Goal: Information Seeking & Learning: Compare options

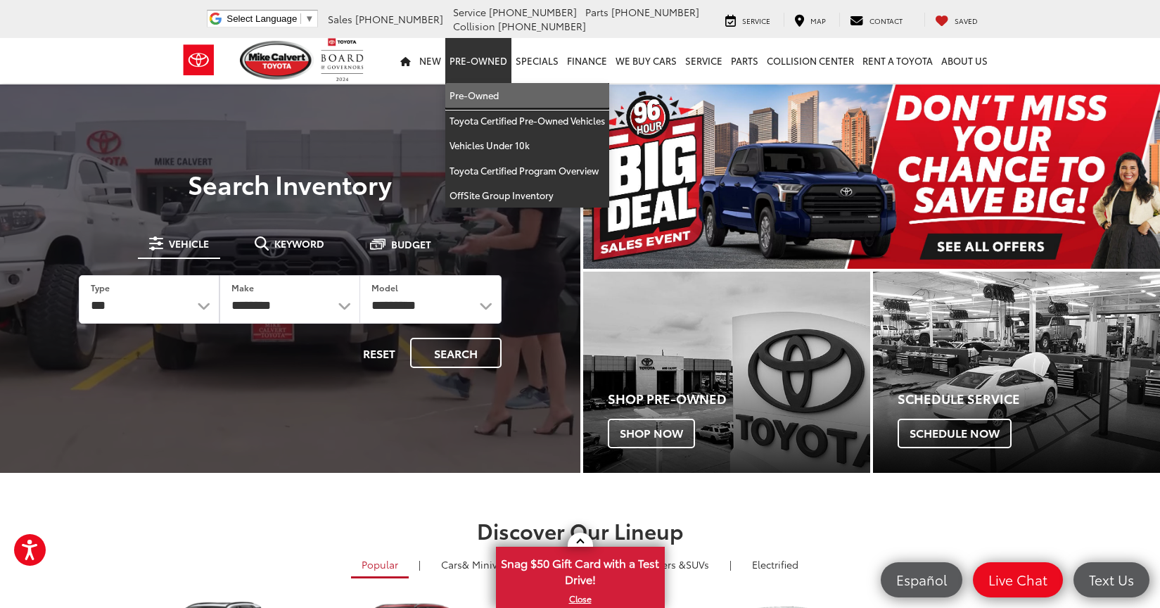
click at [478, 89] on link "Pre-Owned" at bounding box center [527, 95] width 164 height 25
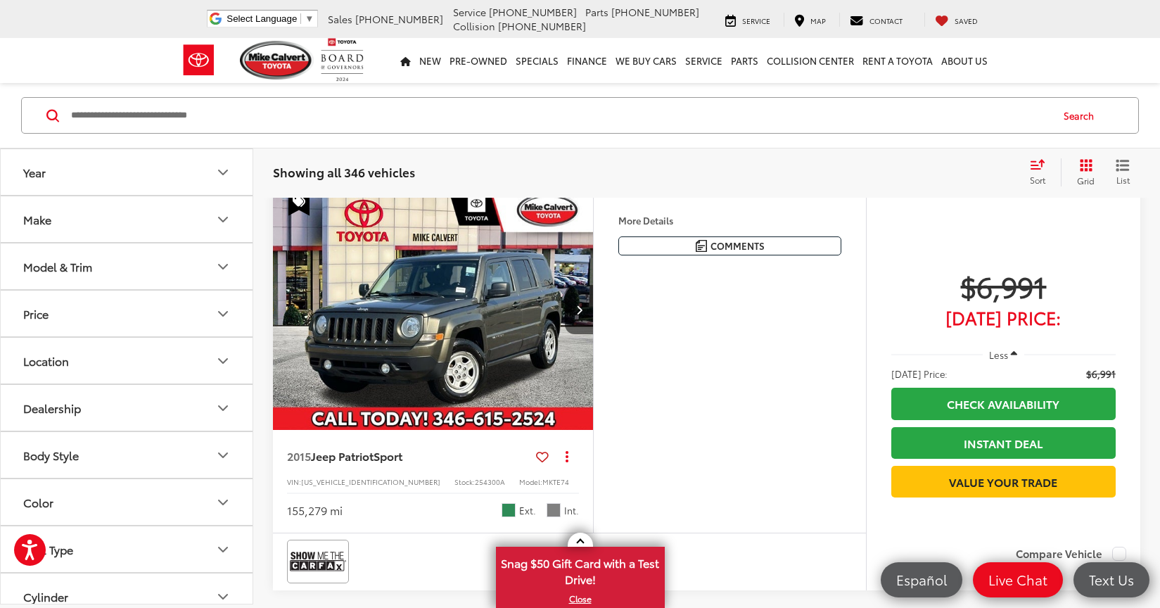
scroll to position [824, 0]
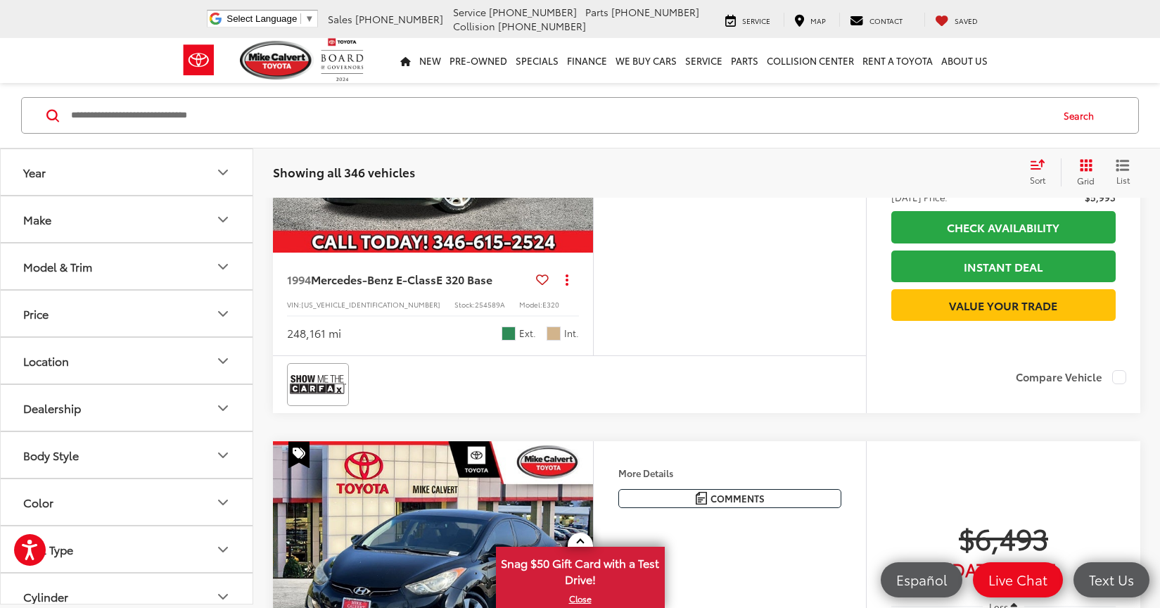
click at [124, 277] on button "Model & Trim" at bounding box center [127, 266] width 253 height 46
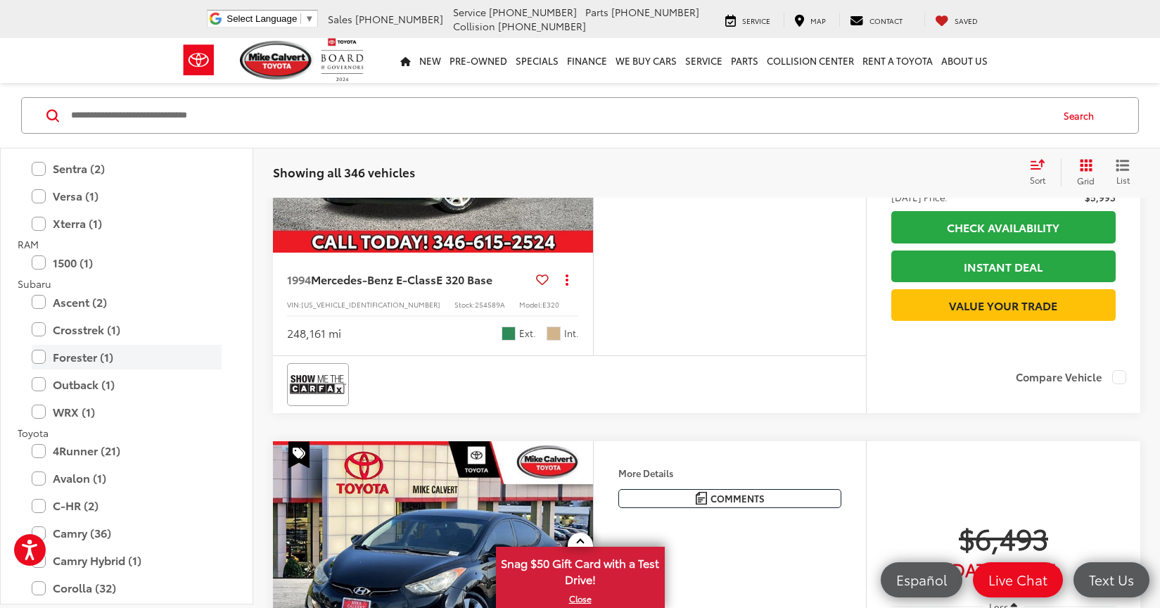
scroll to position [2542, 0]
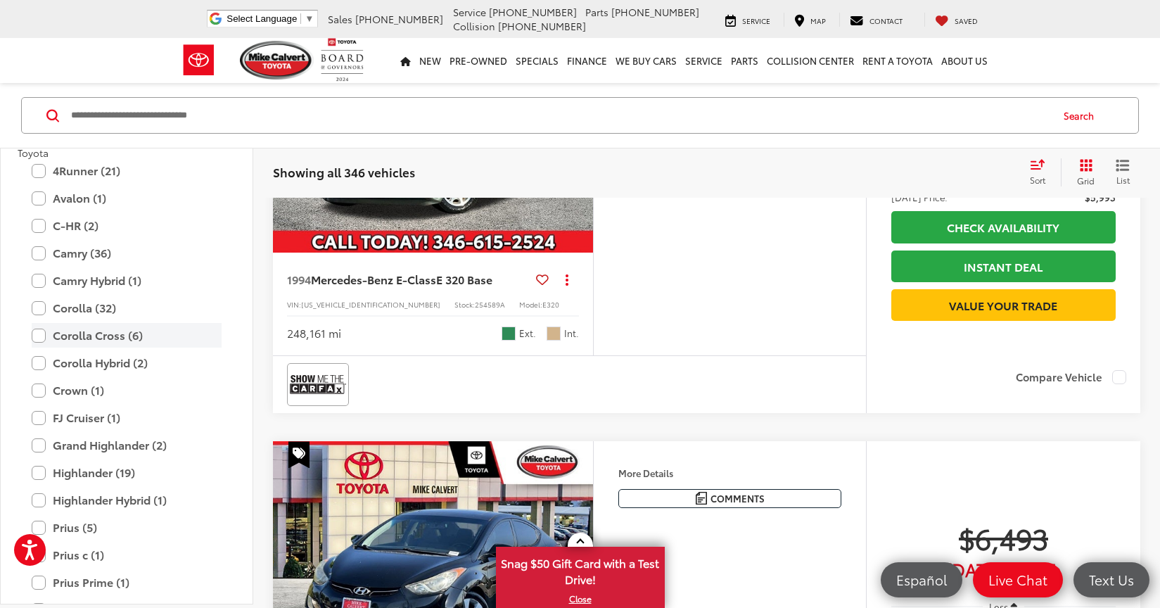
click at [89, 329] on label "Corolla Cross (6)" at bounding box center [127, 335] width 190 height 25
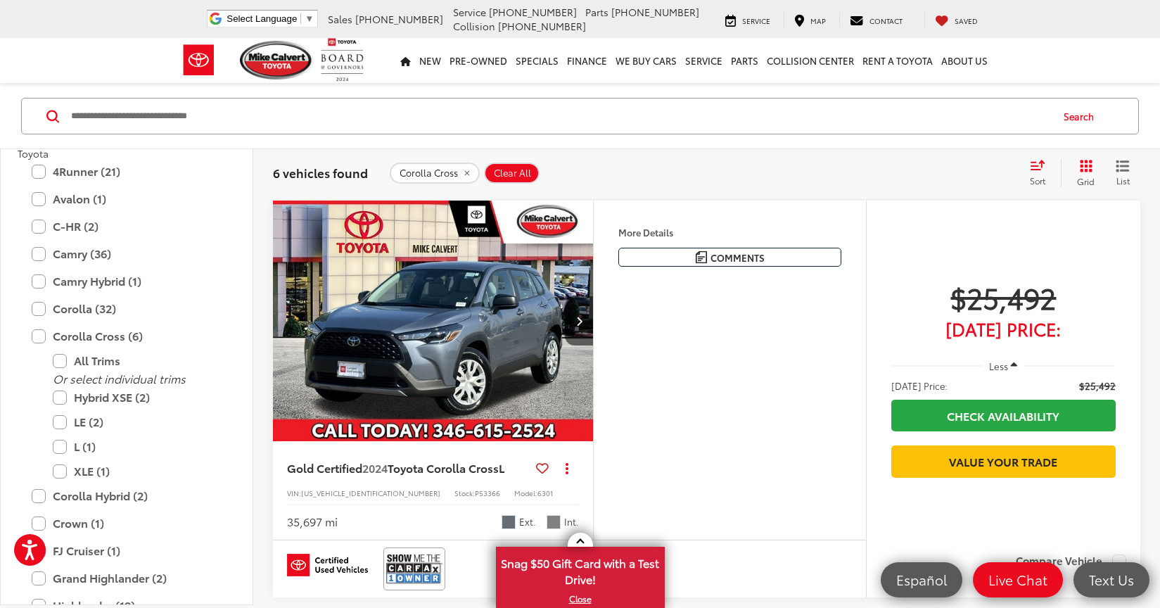
scroll to position [229, 0]
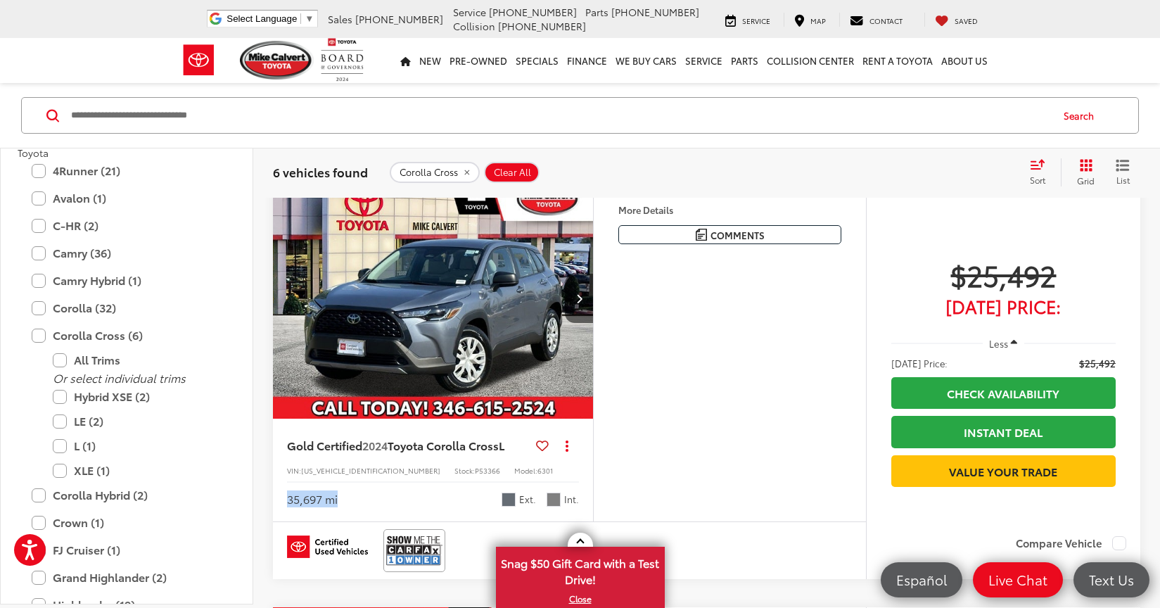
drag, startPoint x: 357, startPoint y: 504, endPoint x: 311, endPoint y: 499, distance: 46.7
click at [273, 492] on div "Gold Certified 2024 Toyota Corolla Cross L Copy Link Share Print View Details V…" at bounding box center [433, 468] width 320 height 98
click at [387, 507] on div "Gold Certified 2024 Toyota Corolla Cross L Copy Link Share Print View Details V…" at bounding box center [433, 468] width 320 height 98
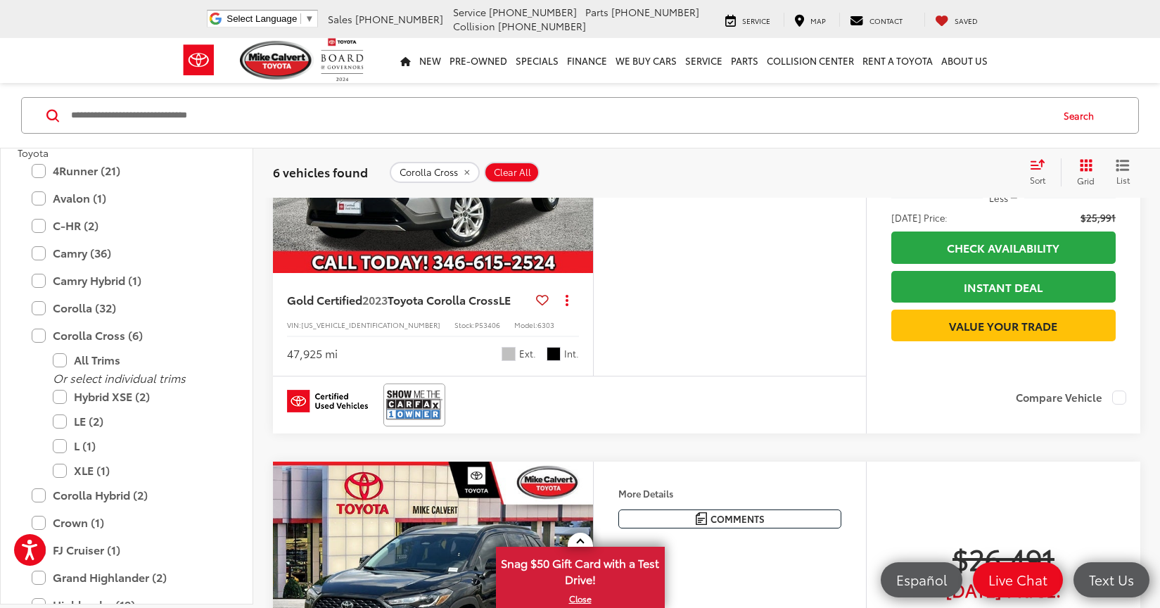
scroll to position [746, 0]
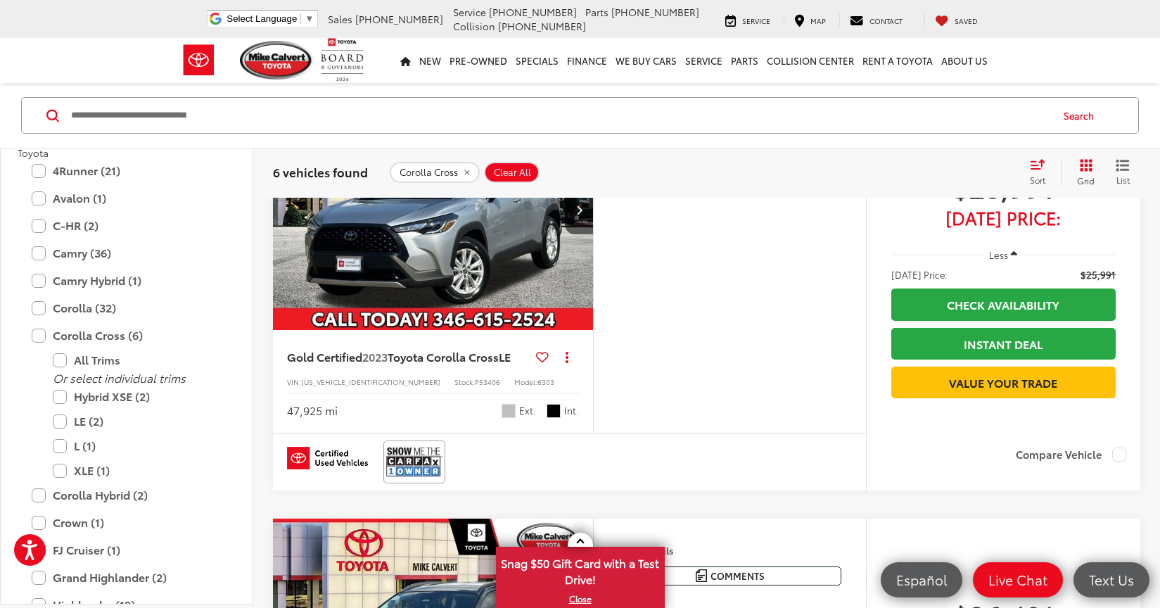
click at [998, 261] on span "Less" at bounding box center [998, 254] width 19 height 13
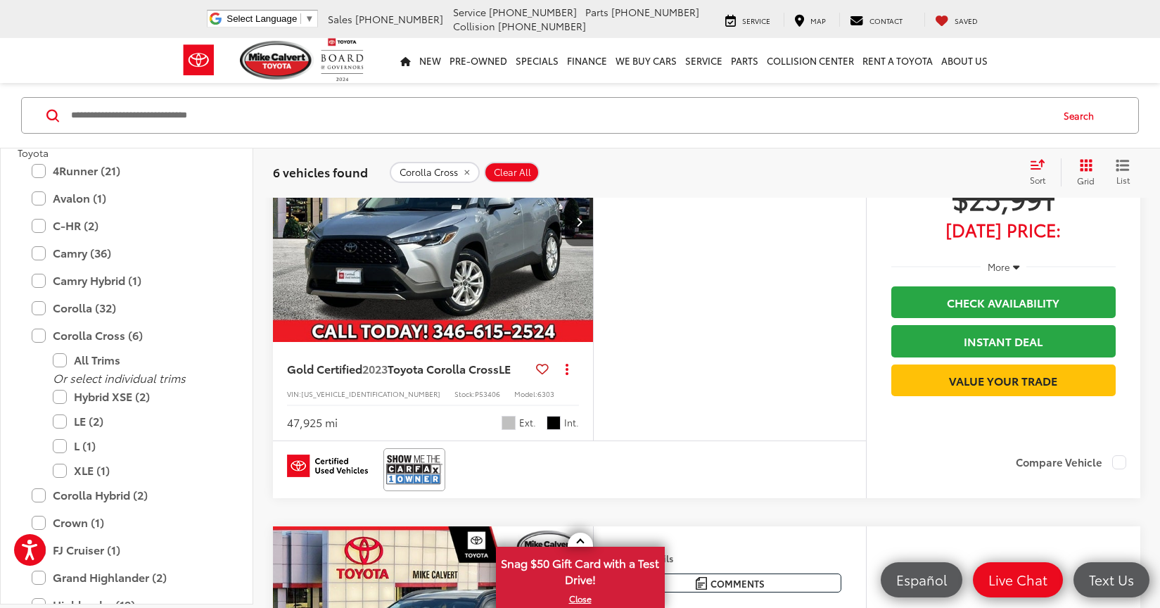
click at [998, 273] on span "More" at bounding box center [999, 266] width 23 height 13
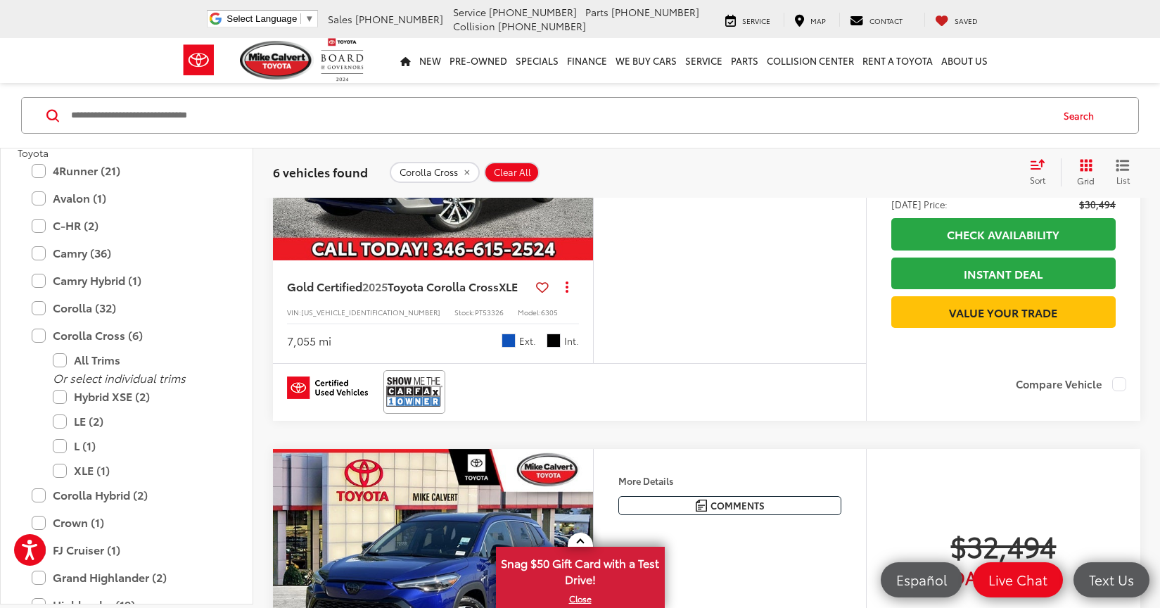
scroll to position [1690, 0]
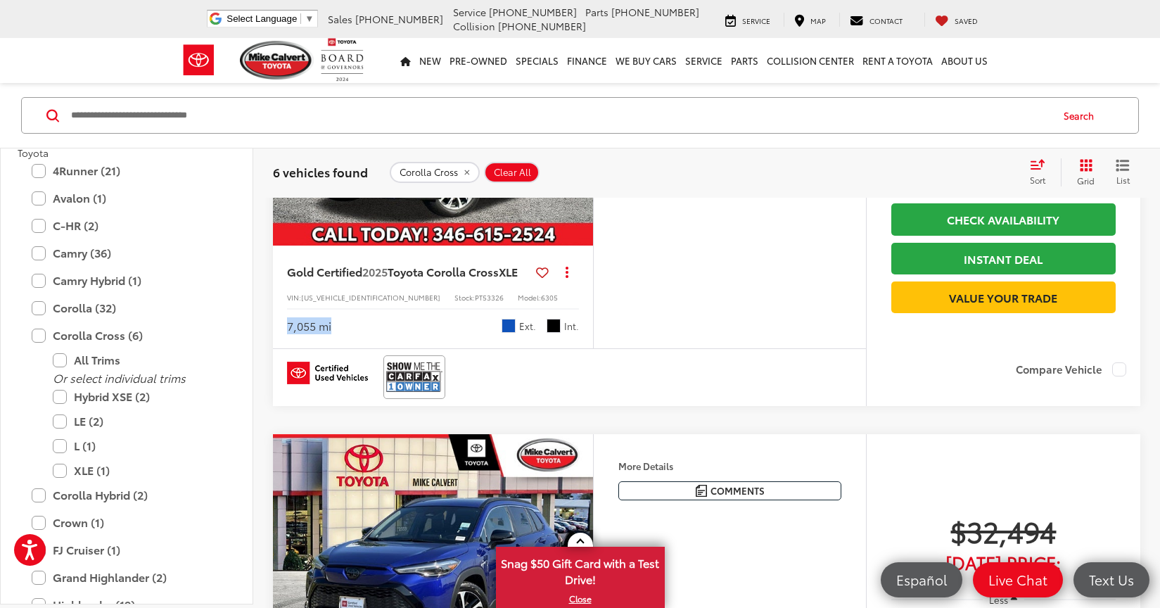
drag, startPoint x: 339, startPoint y: 487, endPoint x: 255, endPoint y: 490, distance: 84.5
click at [255, 490] on div "Gold Certified 2024 Toyota Corolla Cross L Copy Link Share Print View Details V…" at bounding box center [706, 28] width 907 height 2623
click at [395, 344] on div "Gold Certified 2025 Toyota Corolla Cross XLE Copy Link Share Print View Details…" at bounding box center [433, 295] width 320 height 98
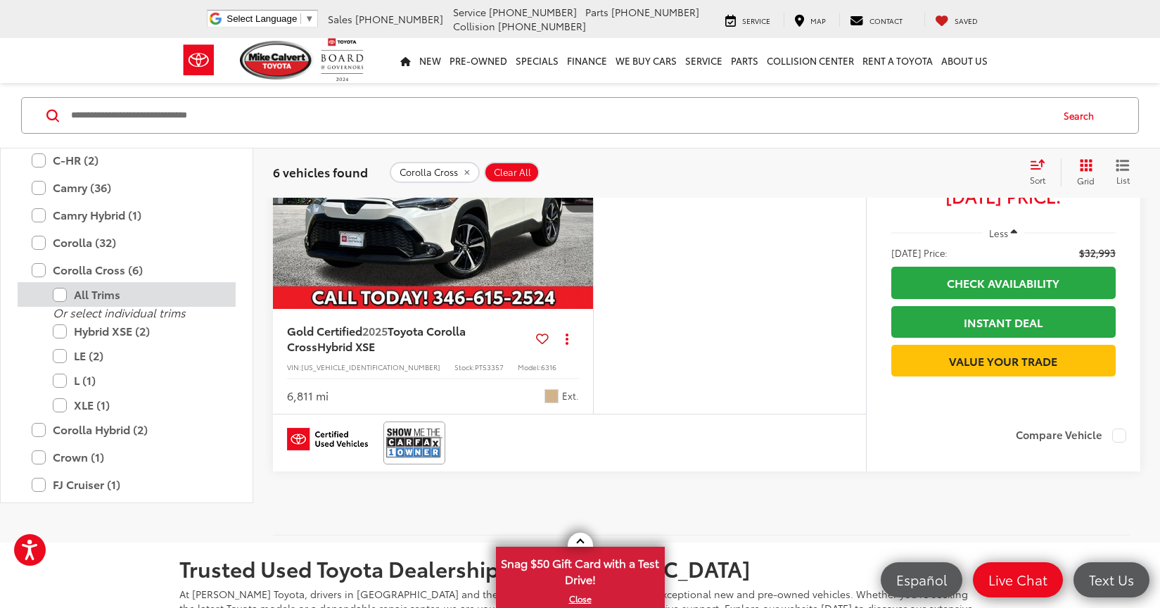
scroll to position [2478, 0]
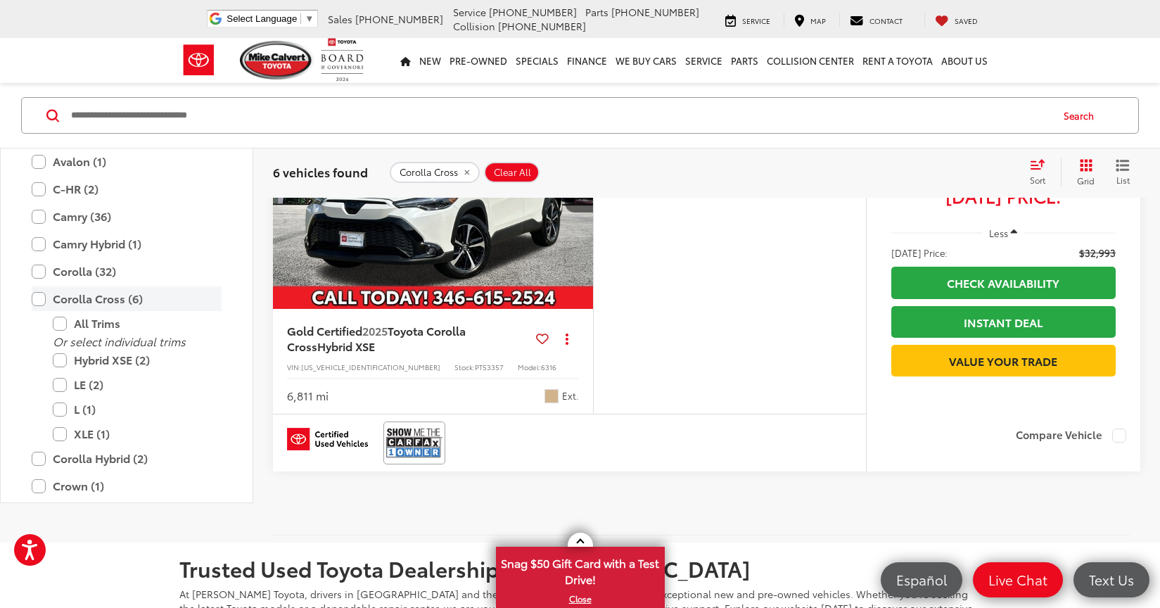
click at [39, 311] on label "Corolla Cross (6)" at bounding box center [127, 298] width 190 height 25
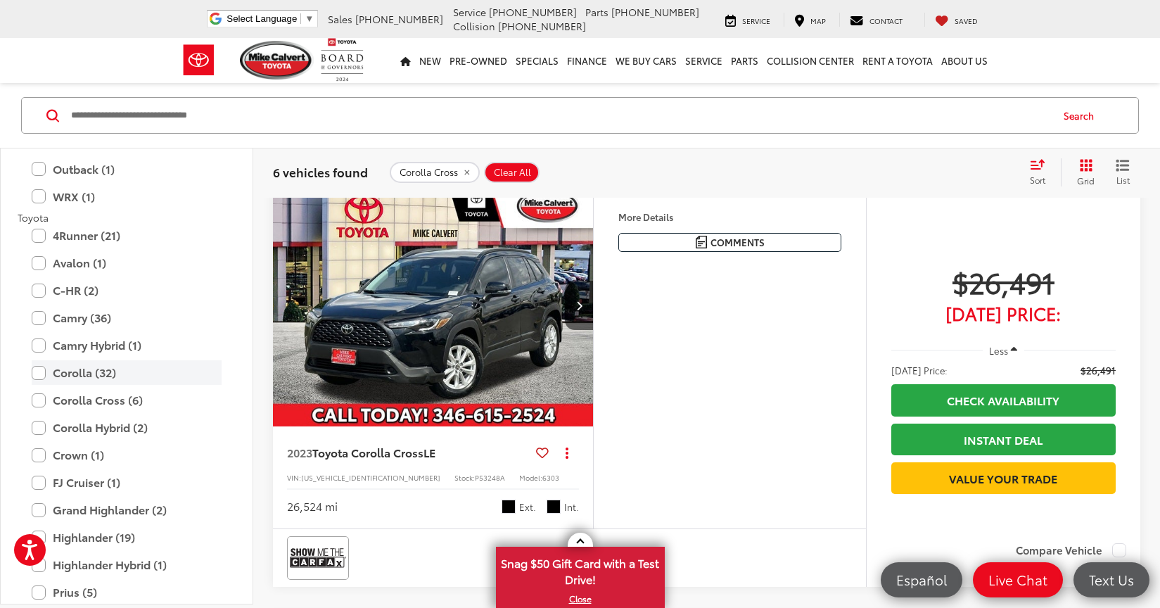
click at [39, 371] on label "Corolla (32)" at bounding box center [127, 372] width 190 height 25
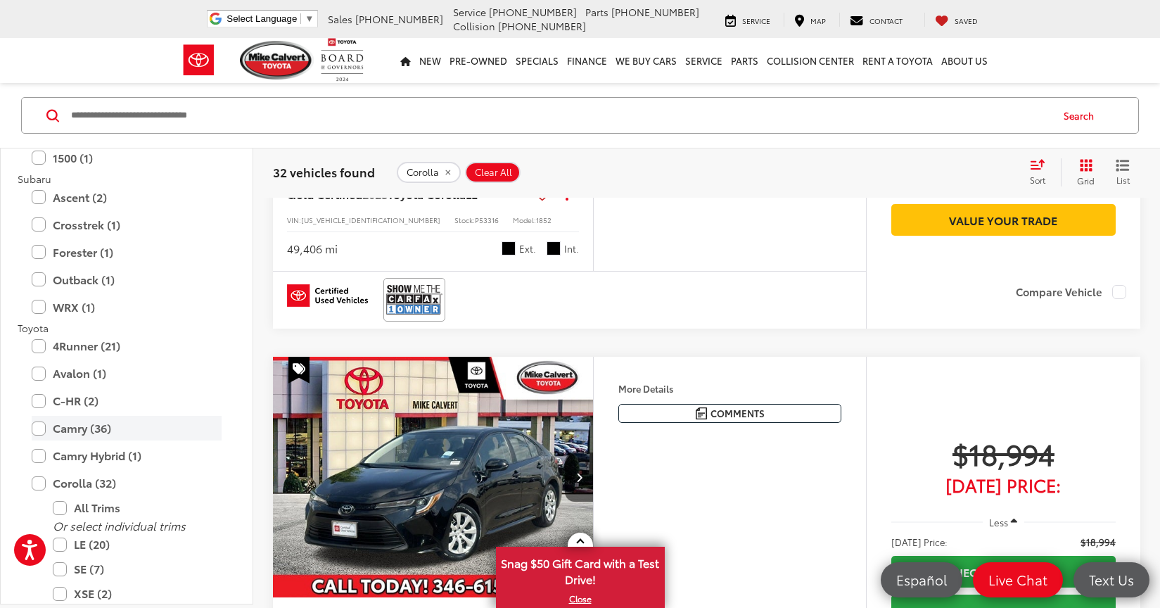
scroll to position [2342, 0]
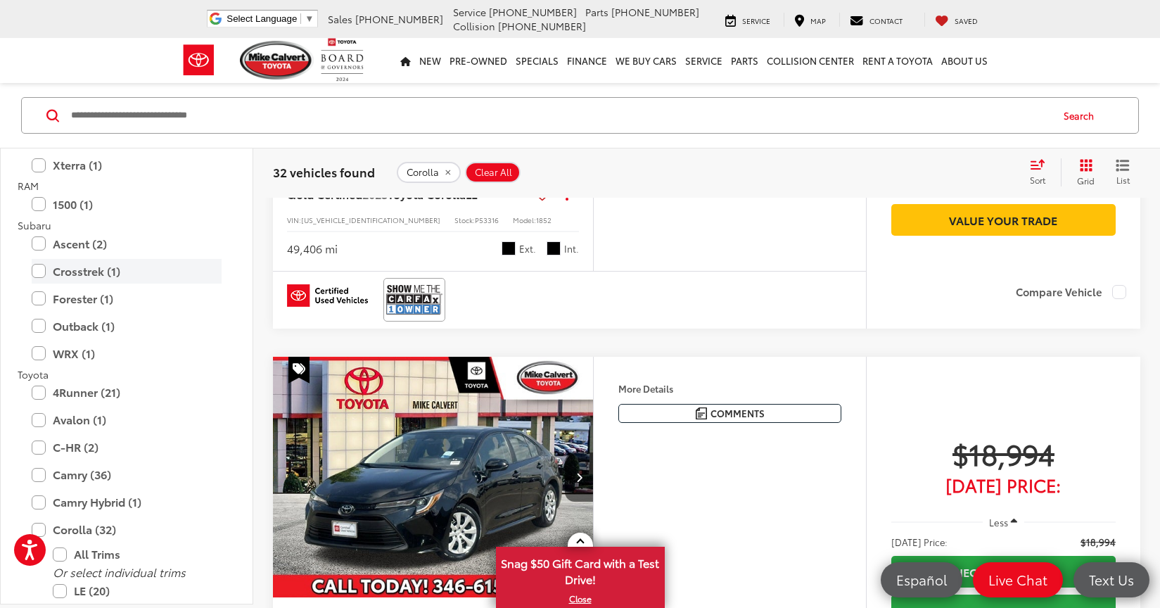
click at [84, 261] on label "Crosstrek (1)" at bounding box center [127, 271] width 190 height 25
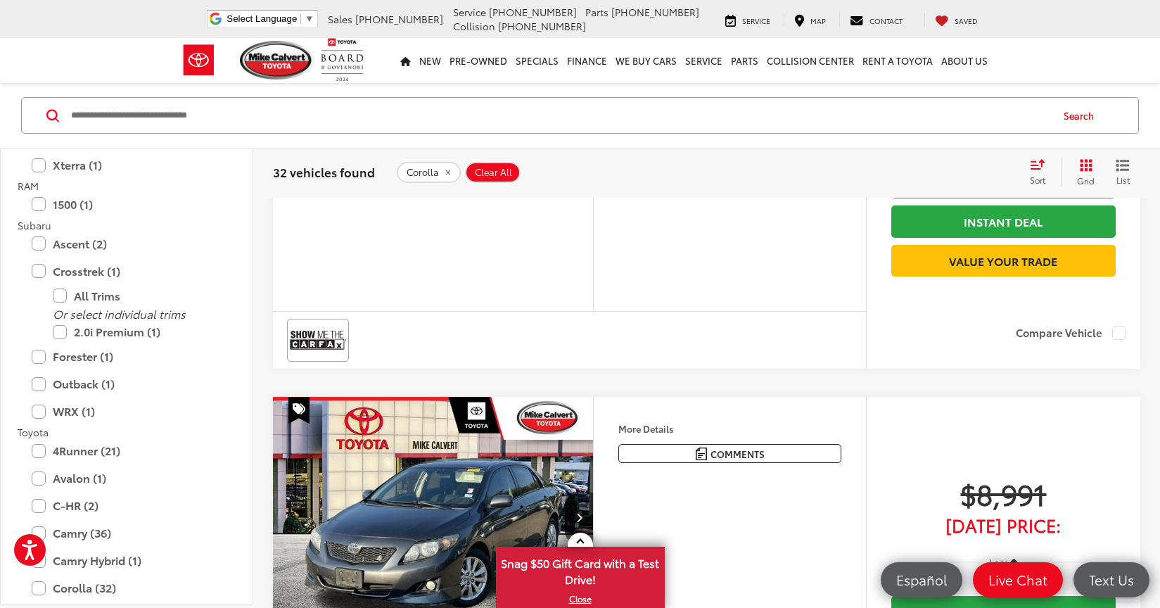
scroll to position [206, 0]
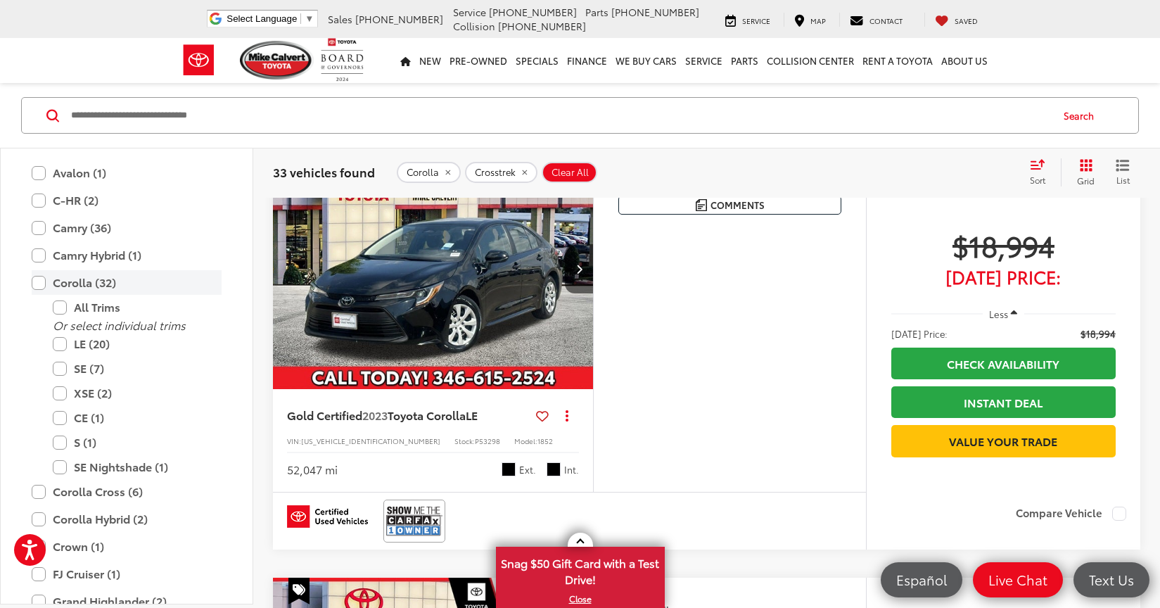
click at [81, 278] on label "Corolla (32)" at bounding box center [127, 282] width 190 height 25
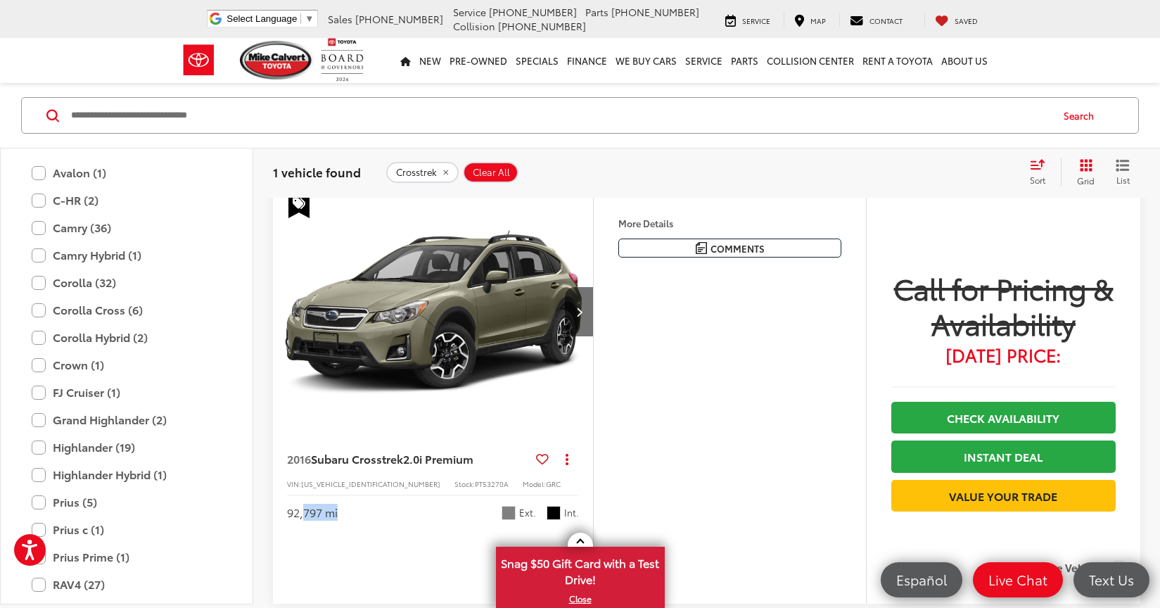
drag, startPoint x: 350, startPoint y: 516, endPoint x: 302, endPoint y: 514, distance: 47.9
click at [302, 514] on div "92,797 mi Ext. Int." at bounding box center [433, 508] width 292 height 26
drag, startPoint x: 730, startPoint y: 438, endPoint x: 675, endPoint y: 410, distance: 61.3
click at [729, 438] on div "Features Bluetooth® 4WD/AWD Aux Input Heated Seats Keyless Entry Auto Dimming M…" at bounding box center [729, 397] width 273 height 412
click at [571, 316] on button "Next image" at bounding box center [579, 311] width 28 height 49
